Goal: Information Seeking & Learning: Understand process/instructions

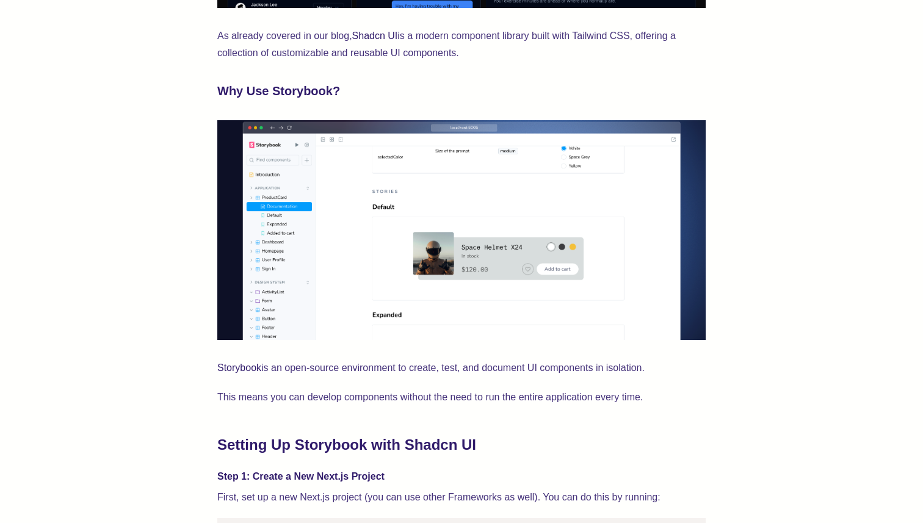
scroll to position [780, 0]
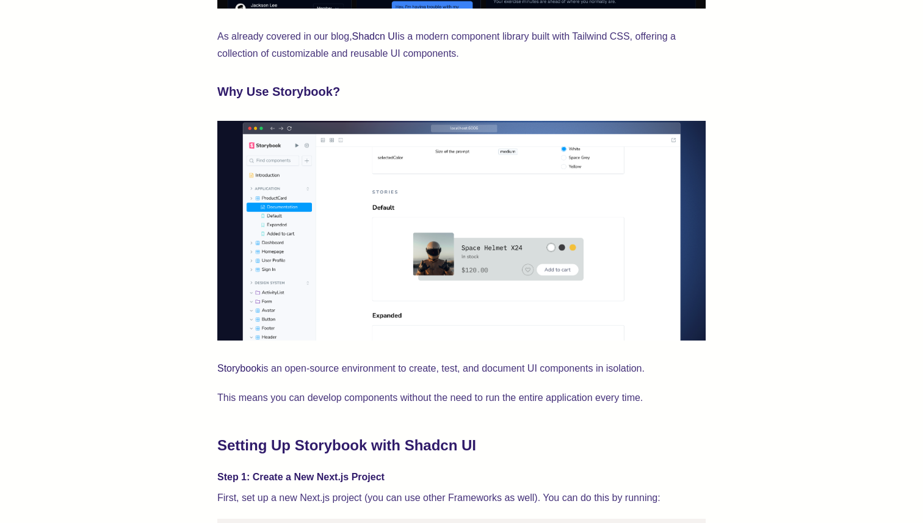
click at [375, 368] on p "Storybook is an open-source environment to create, test, and document UI compon…" at bounding box center [461, 368] width 488 height 17
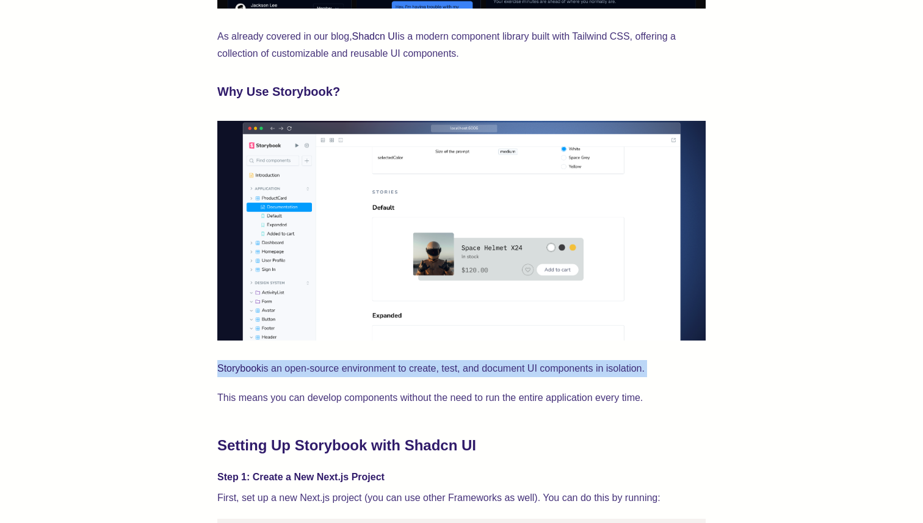
click at [367, 375] on div at bounding box center [367, 375] width 0 height 0
click at [394, 401] on p "This means you can develop components without the need to run the entire applic…" at bounding box center [461, 397] width 488 height 17
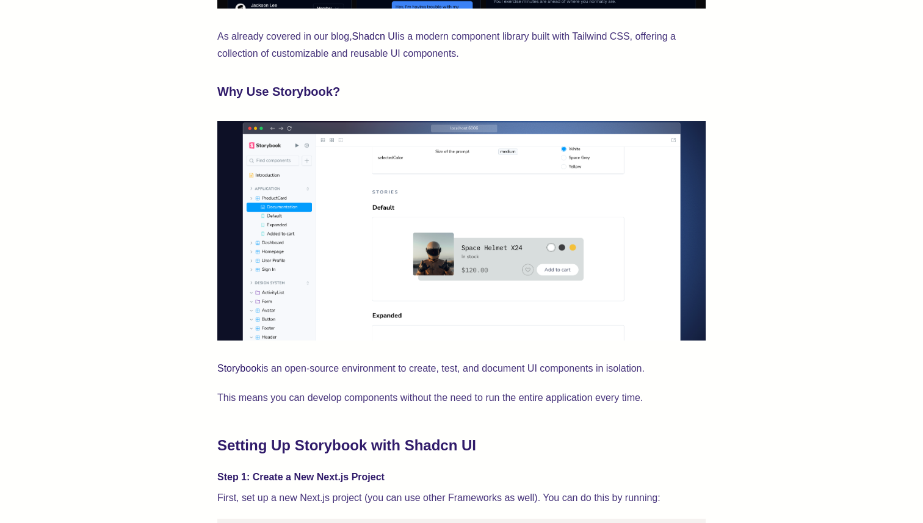
click at [394, 401] on p "This means you can develop components without the need to run the entire applic…" at bounding box center [461, 397] width 488 height 17
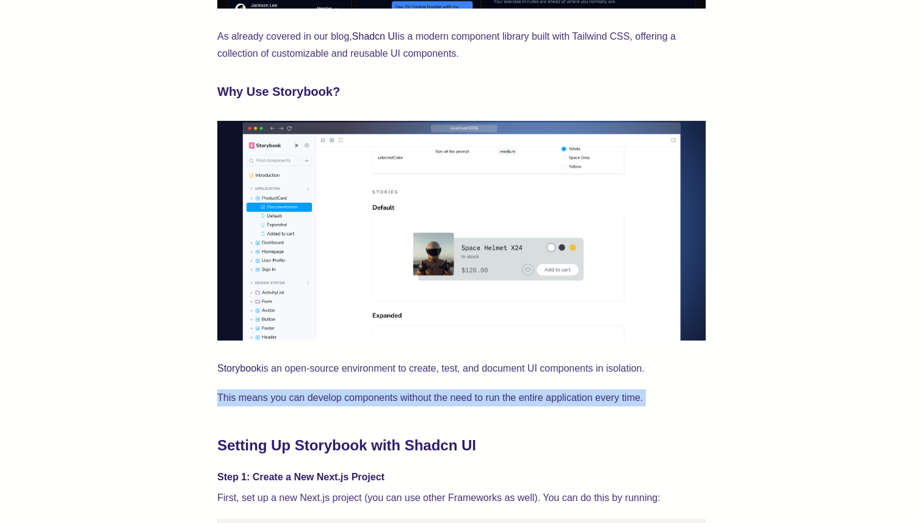
click at [386, 404] on div at bounding box center [386, 404] width 0 height 0
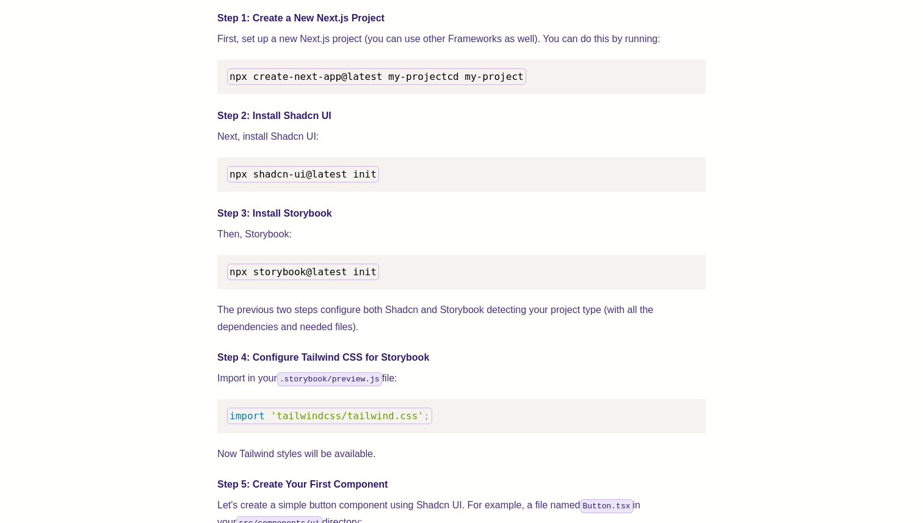
scroll to position [1287, 0]
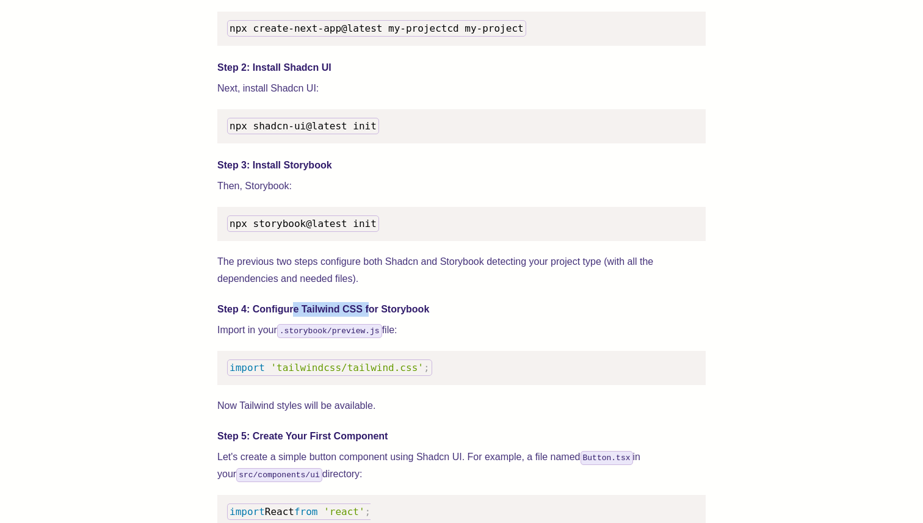
drag, startPoint x: 293, startPoint y: 317, endPoint x: 370, endPoint y: 324, distance: 77.2
click at [370, 317] on h4 "Step 4: Configure Tailwind CSS for Storybook" at bounding box center [461, 309] width 488 height 15
click at [271, 317] on h4 "Step 4: Configure Tailwind CSS for Storybook" at bounding box center [461, 309] width 488 height 15
drag, startPoint x: 223, startPoint y: 344, endPoint x: 370, endPoint y: 340, distance: 147.1
click at [370, 339] on p "Import in your .storybook/preview.js file:" at bounding box center [461, 330] width 488 height 17
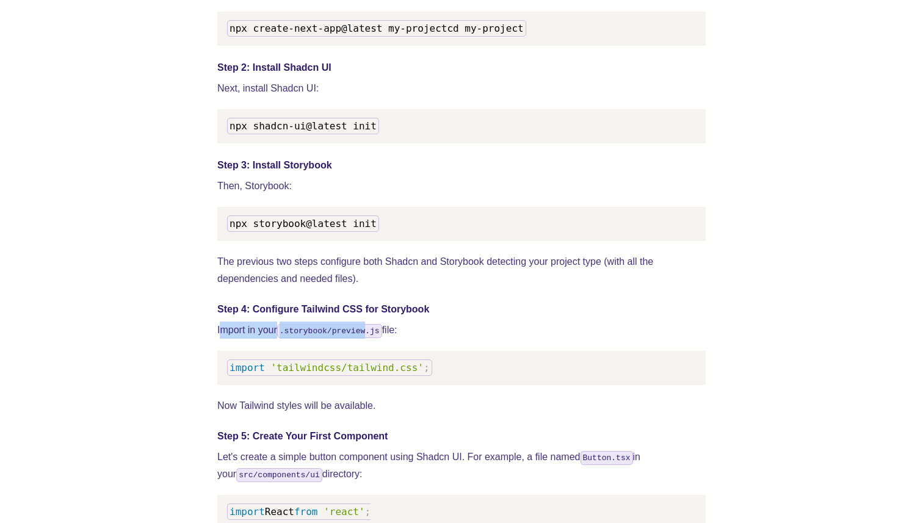
click at [389, 339] on p "Import in your .storybook/preview.js file:" at bounding box center [461, 330] width 488 height 17
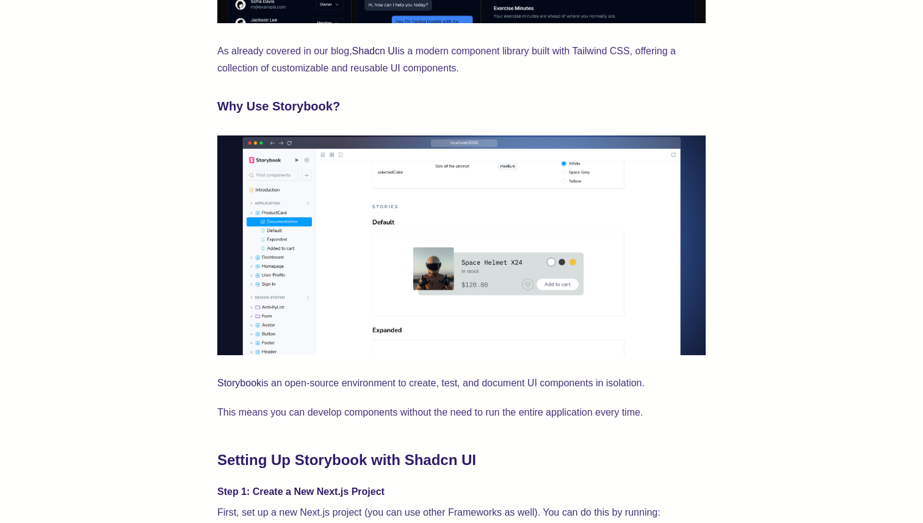
scroll to position [764, 0]
